Goal: Task Accomplishment & Management: Manage account settings

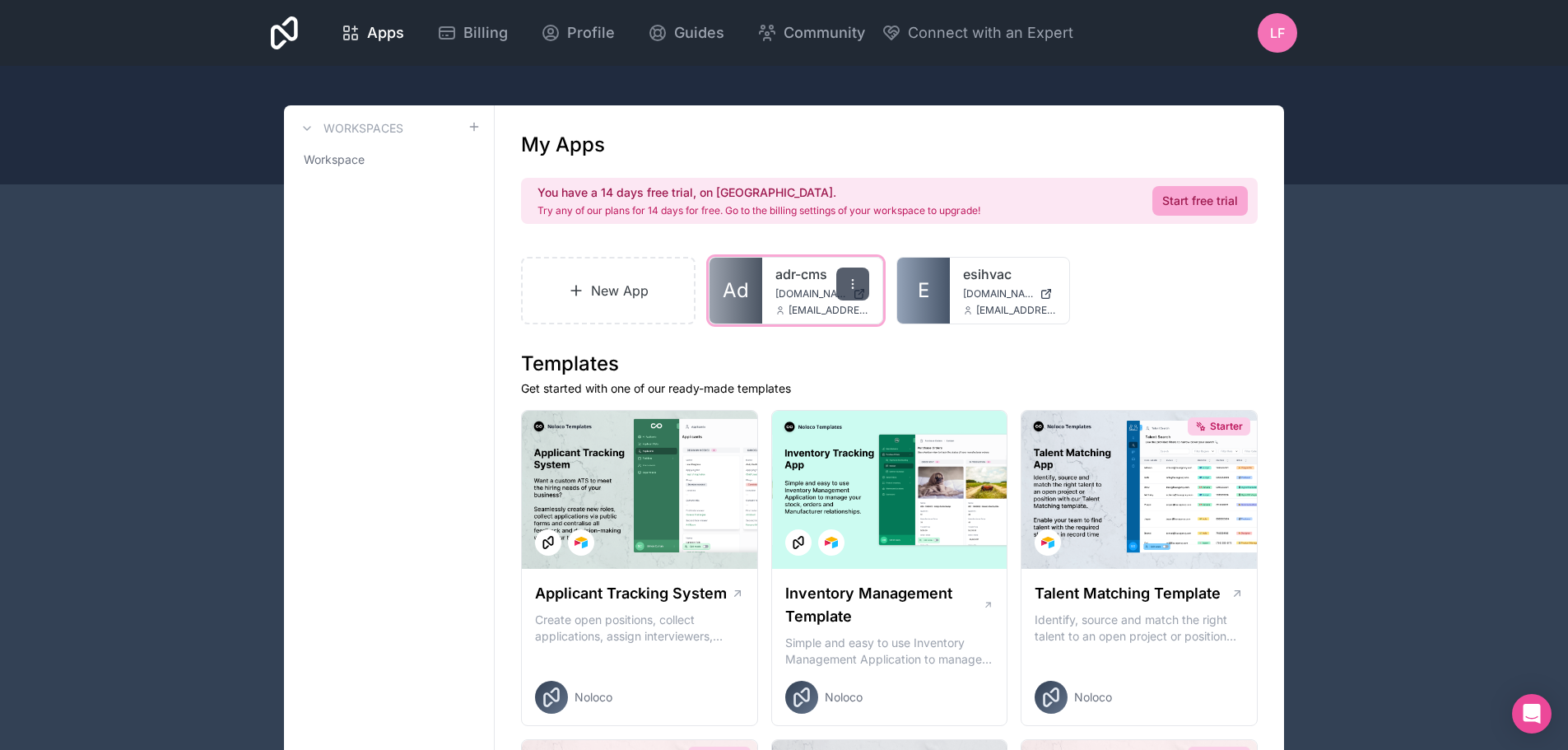
click at [860, 278] on div at bounding box center [852, 283] width 33 height 33
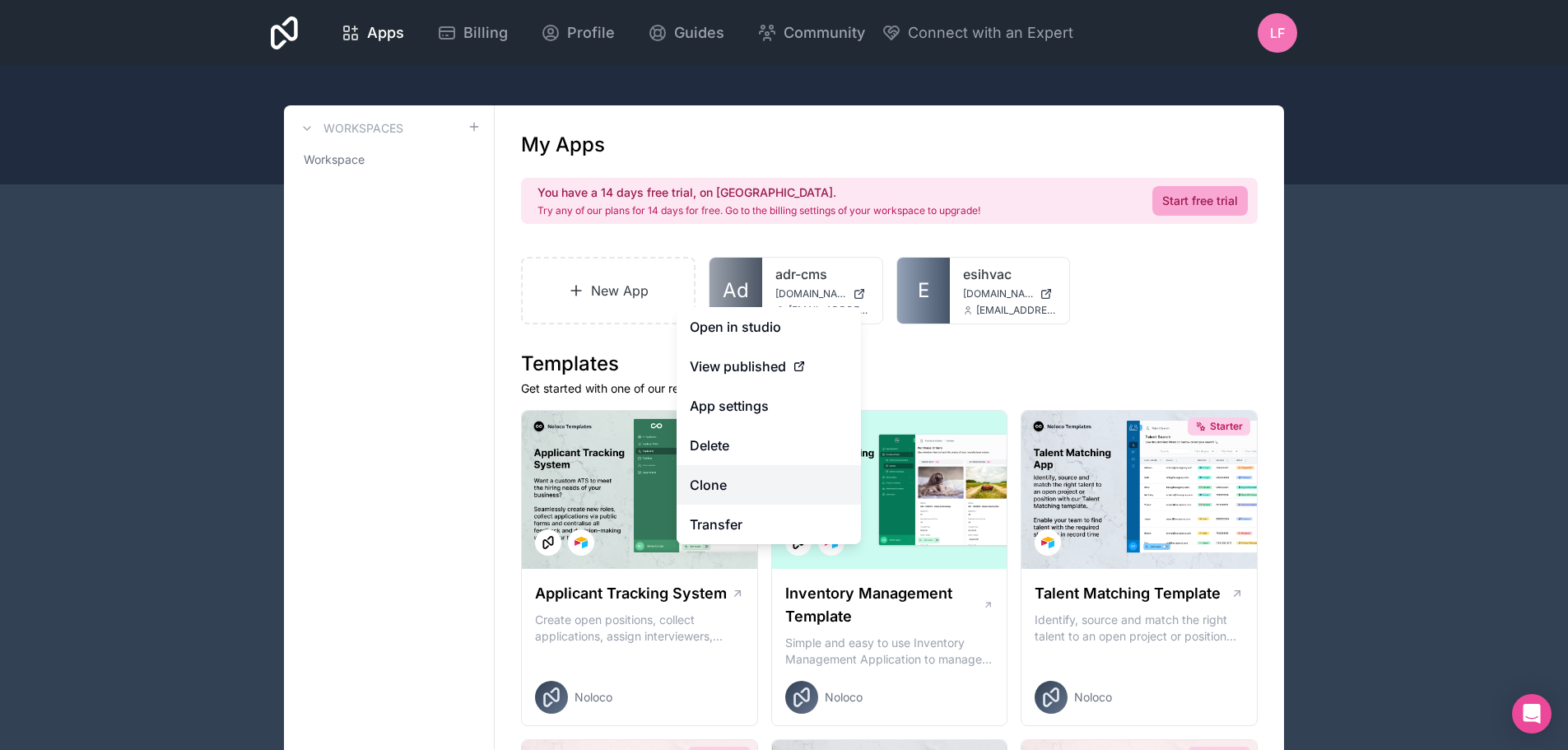
click at [702, 493] on link "Clone" at bounding box center [769, 485] width 184 height 40
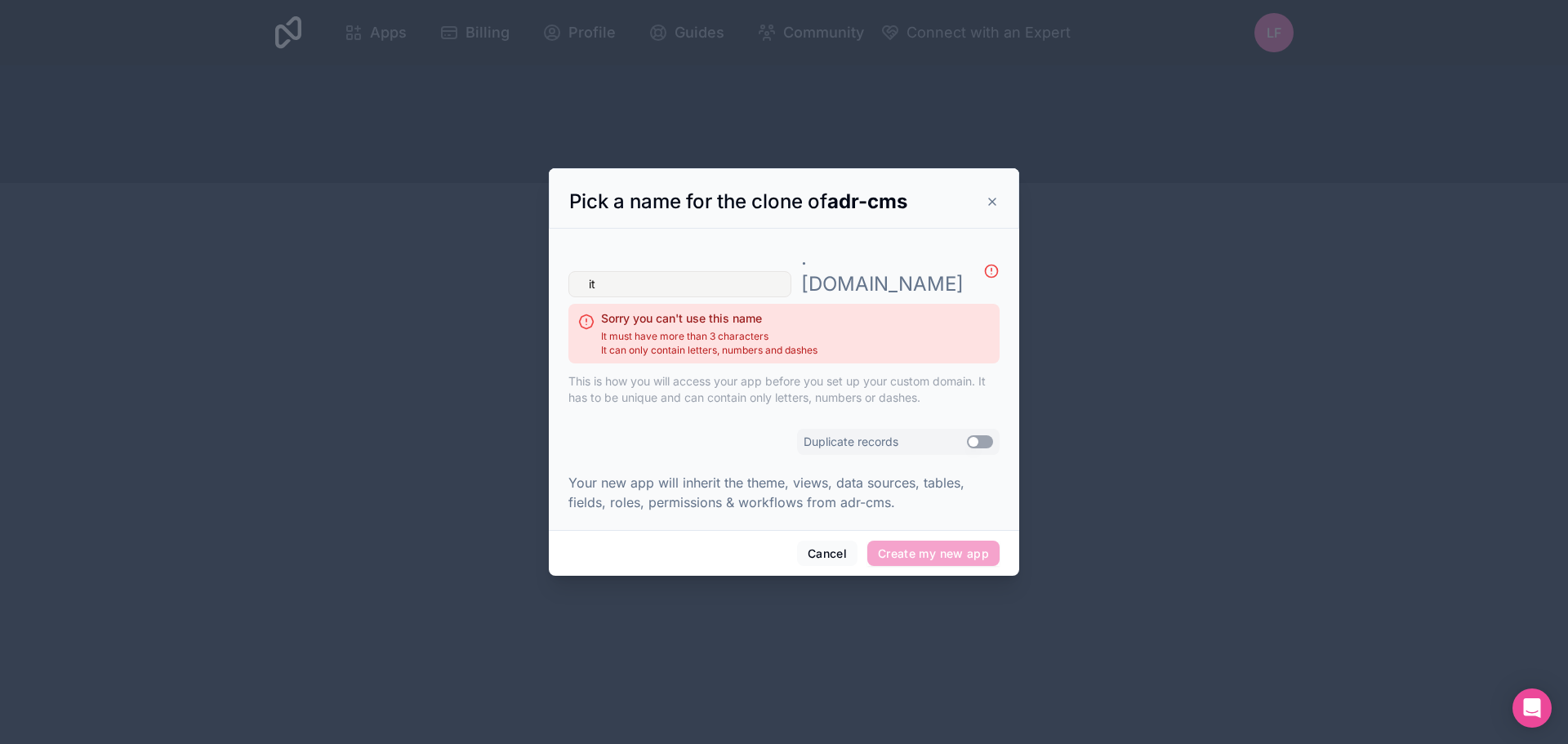
type input "i"
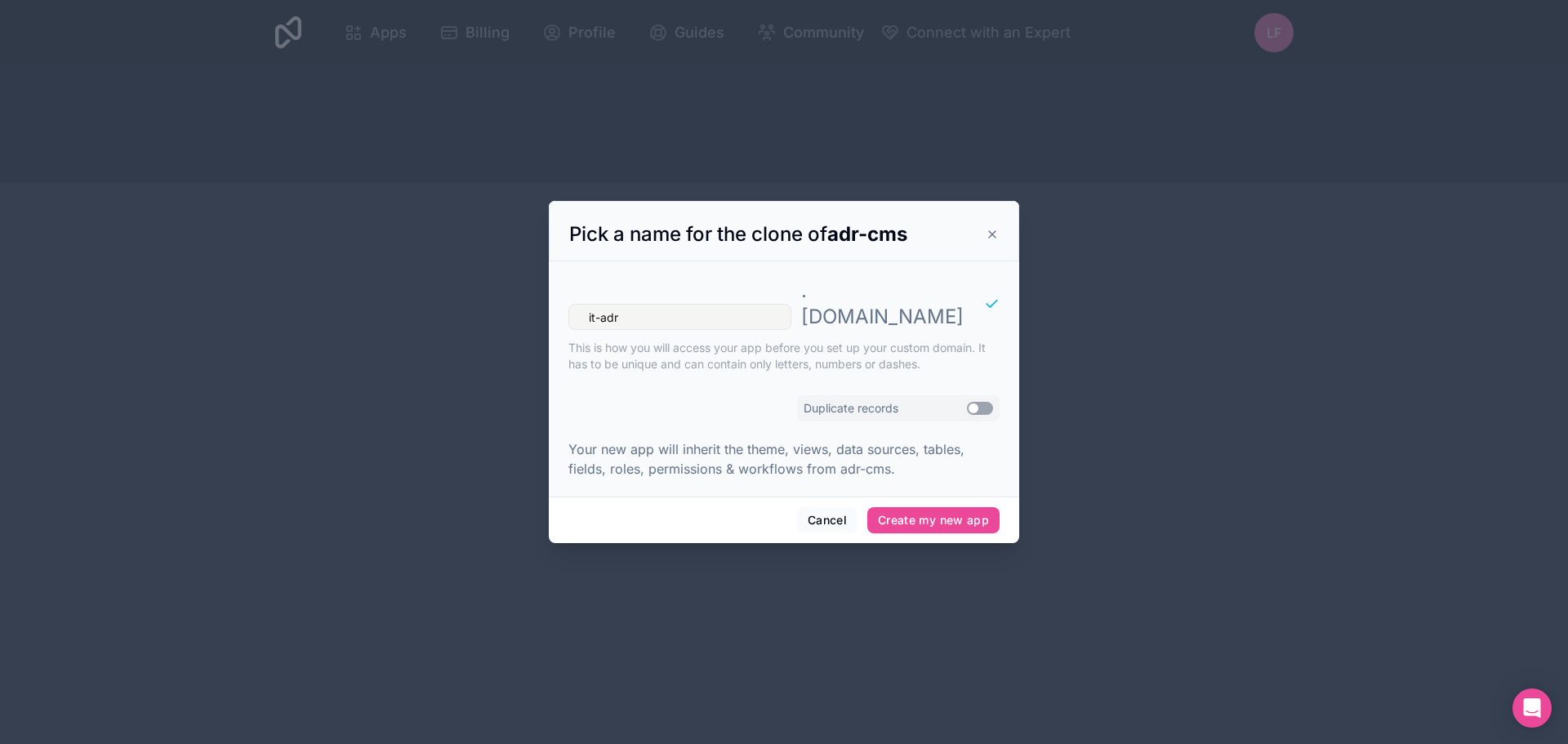
type input "it-adr"
click at [985, 401] on button "Use setting" at bounding box center [979, 407] width 26 height 13
click at [936, 507] on button "Create my new app" at bounding box center [933, 520] width 132 height 27
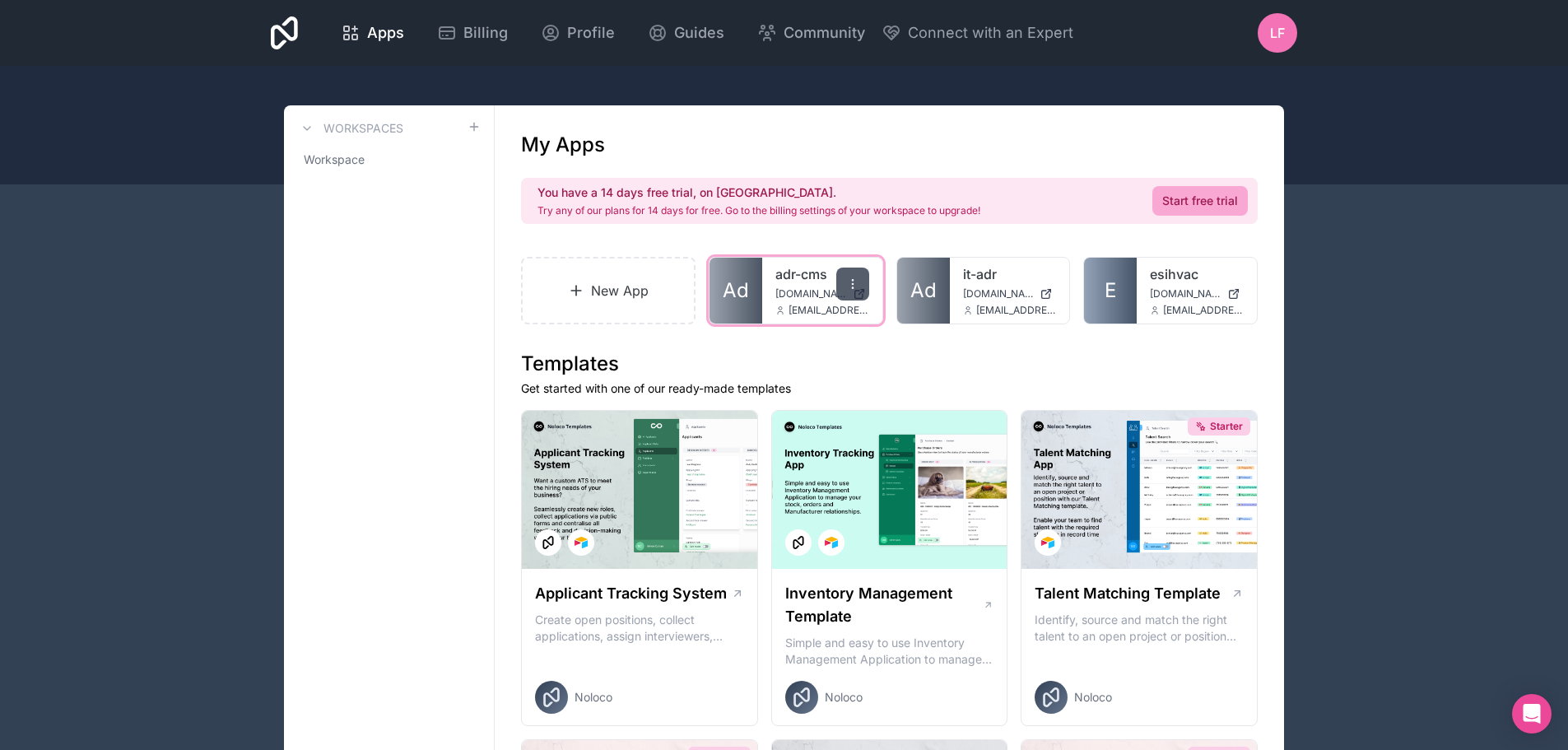
click at [845, 287] on div at bounding box center [852, 283] width 33 height 33
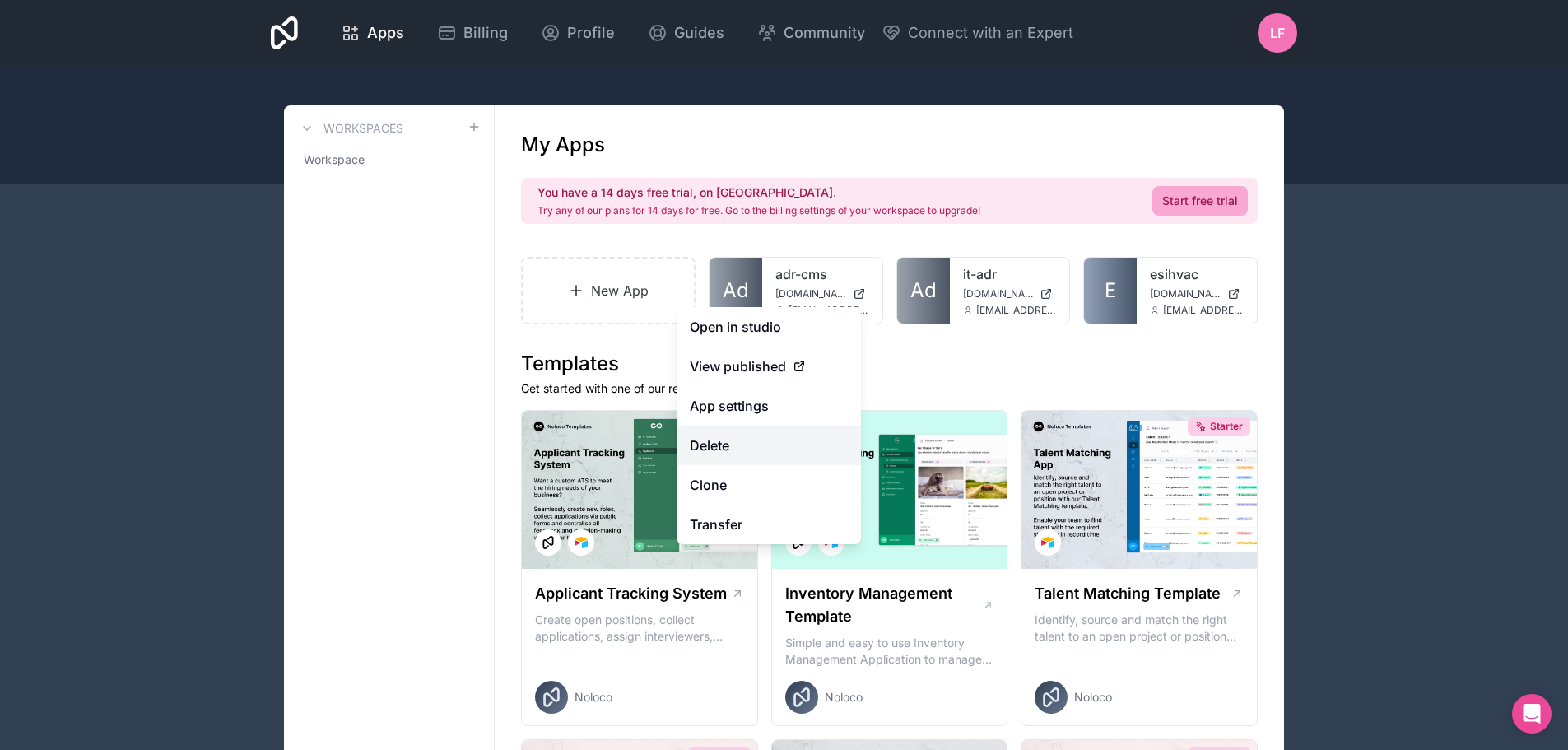
click at [727, 453] on button "Delete" at bounding box center [769, 445] width 184 height 40
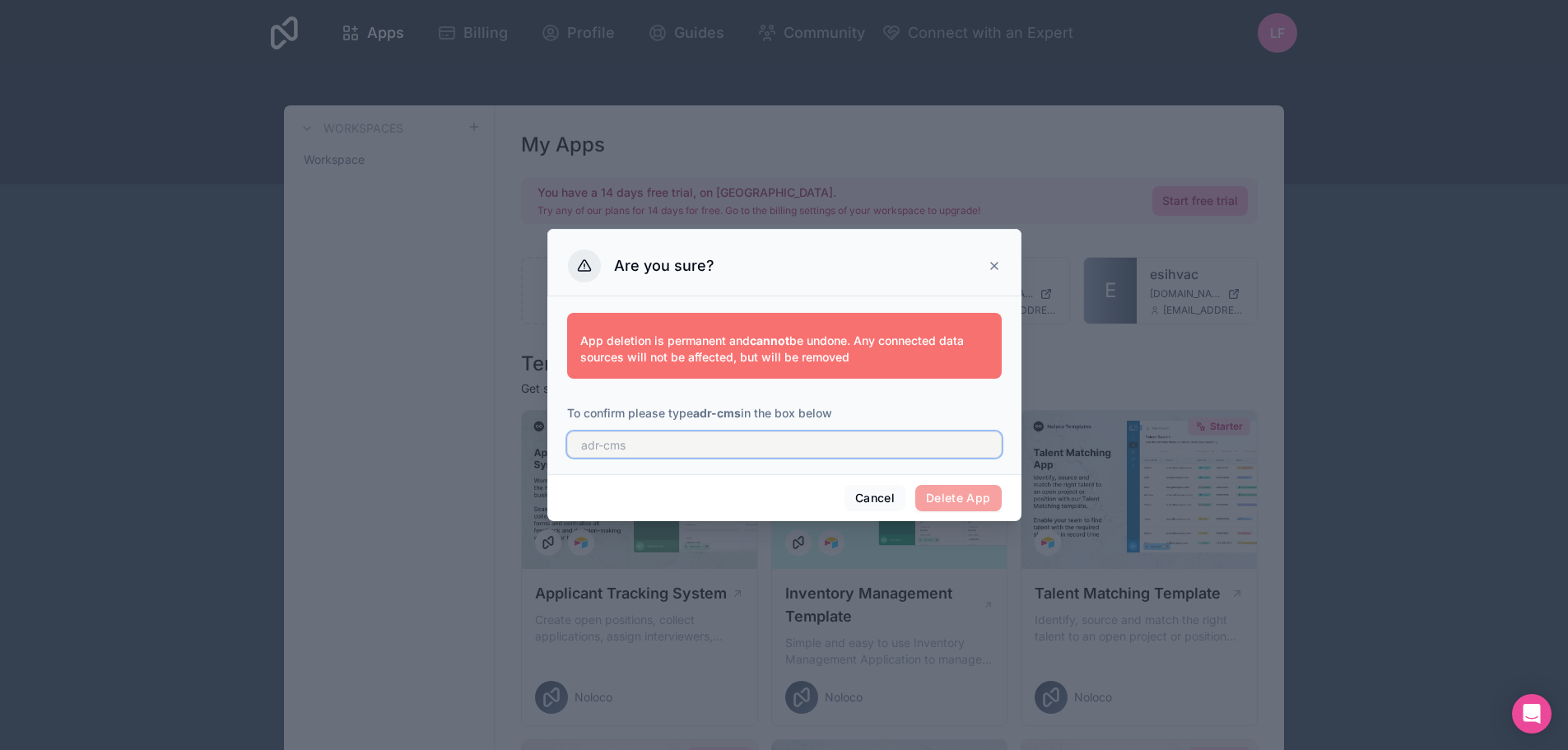
click at [761, 457] on input "text" at bounding box center [784, 444] width 434 height 27
type input "adr-cms"
click at [944, 498] on button "Delete App" at bounding box center [958, 498] width 86 height 27
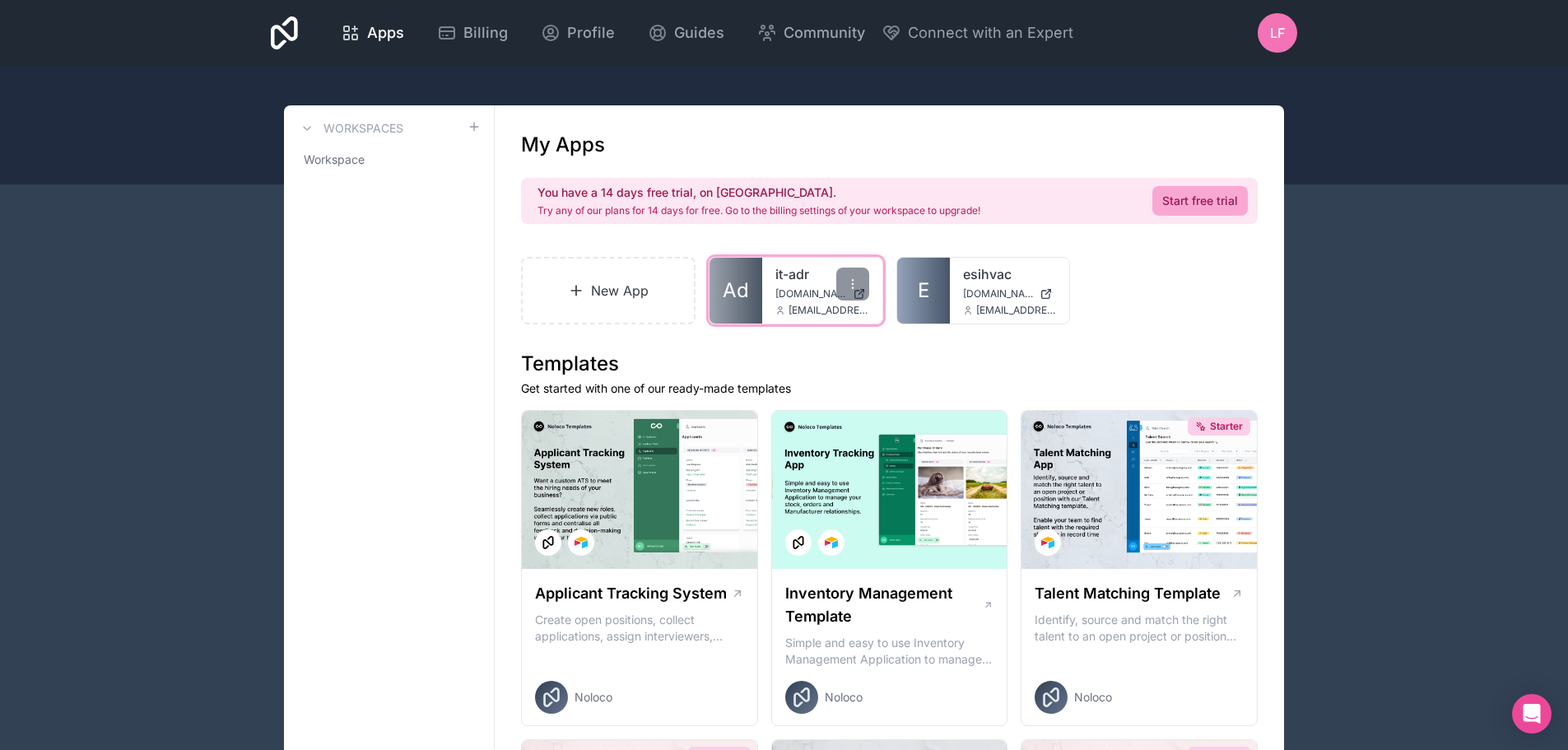
click at [776, 297] on span "it-adr.noloco.co" at bounding box center [811, 293] width 71 height 13
click at [954, 297] on div "esihvac esihvac.noloco.co lferreira@esihvac.com" at bounding box center [1009, 290] width 120 height 66
click at [930, 294] on link "E" at bounding box center [923, 290] width 52 height 66
